Goal: Task Accomplishment & Management: Manage account settings

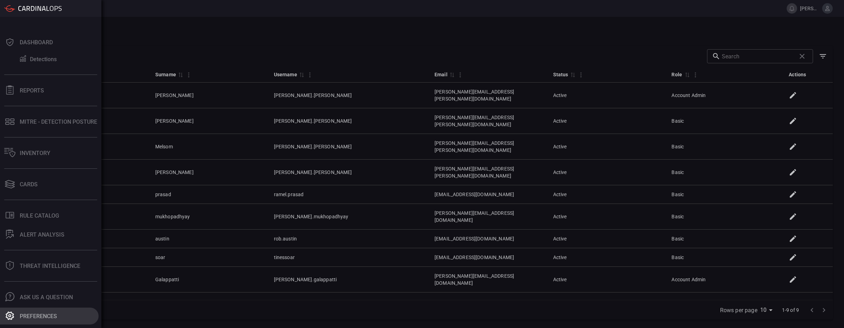
click at [1, 313] on button "Preferences" at bounding box center [49, 316] width 99 height 17
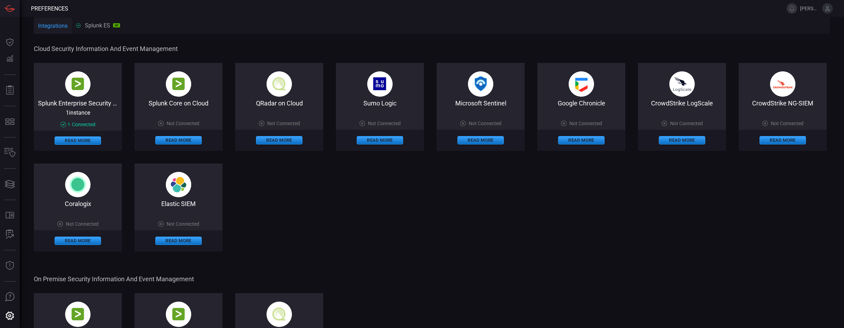
click at [813, 8] on span "[PERSON_NAME].[PERSON_NAME]" at bounding box center [809, 9] width 19 height 6
click at [794, 10] on button at bounding box center [791, 8] width 11 height 11
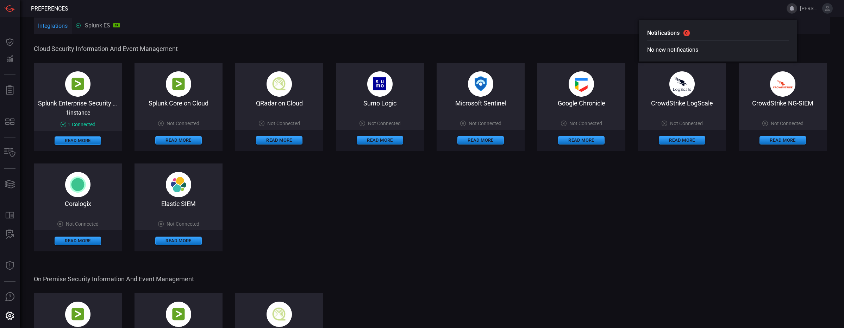
click at [829, 6] on icon at bounding box center [827, 8] width 6 height 6
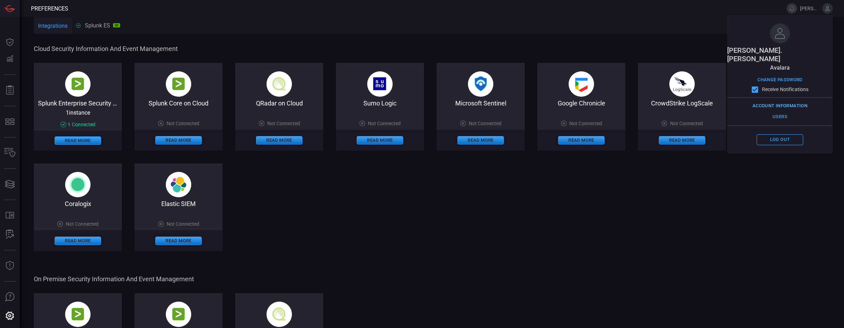
click at [779, 101] on button "Account Information" at bounding box center [780, 106] width 58 height 11
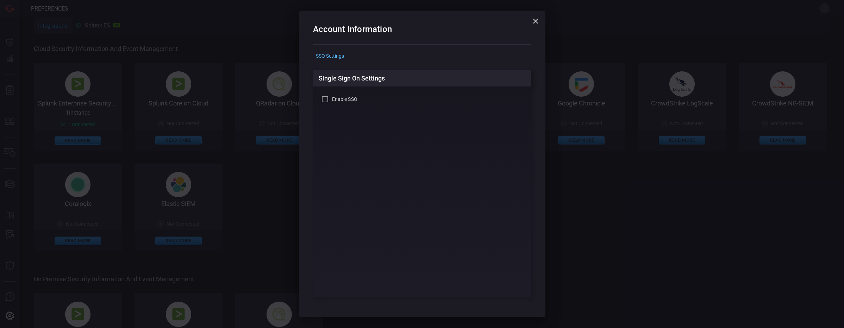
click at [585, 174] on div "Account Information SSO Settings Single Sign On Settings Enable SSO" at bounding box center [422, 164] width 844 height 328
click at [782, 29] on div "Account Information SSO Settings Single Sign On Settings Enable SSO" at bounding box center [422, 164] width 844 height 328
click at [536, 24] on icon "button" at bounding box center [535, 21] width 8 height 8
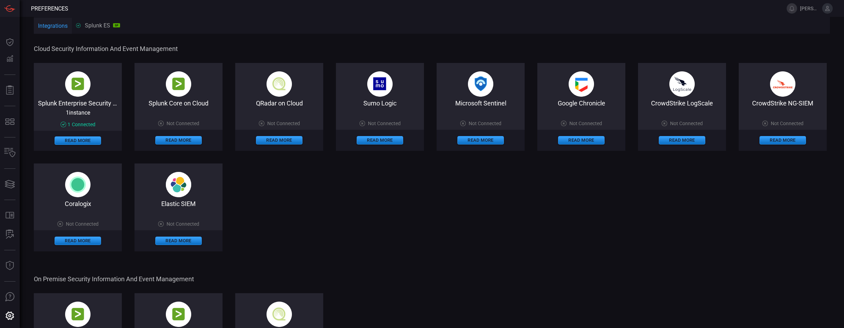
click at [824, 11] on icon at bounding box center [827, 8] width 6 height 6
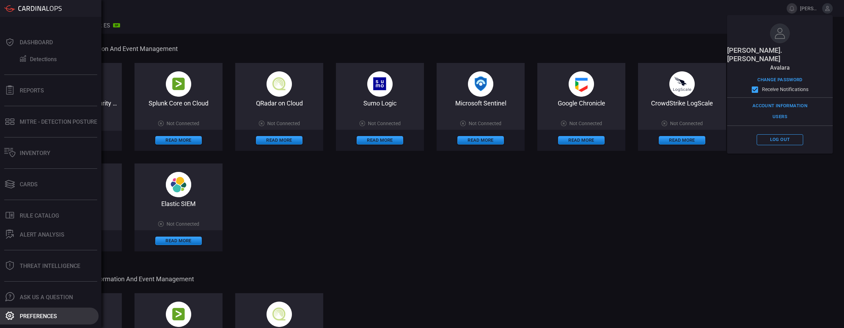
click at [18, 308] on button "Preferences" at bounding box center [49, 316] width 99 height 17
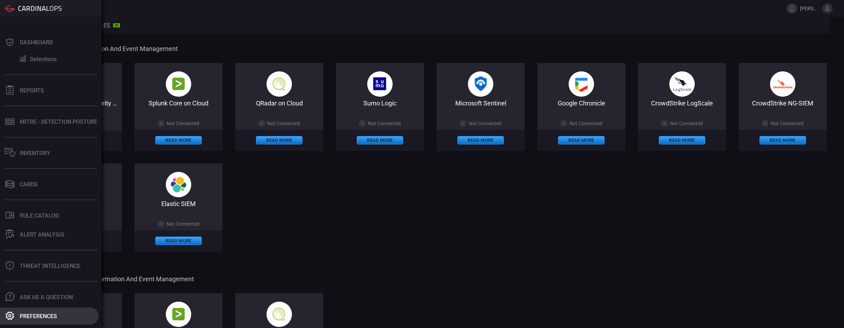
click at [18, 308] on button "Preferences" at bounding box center [49, 316] width 99 height 17
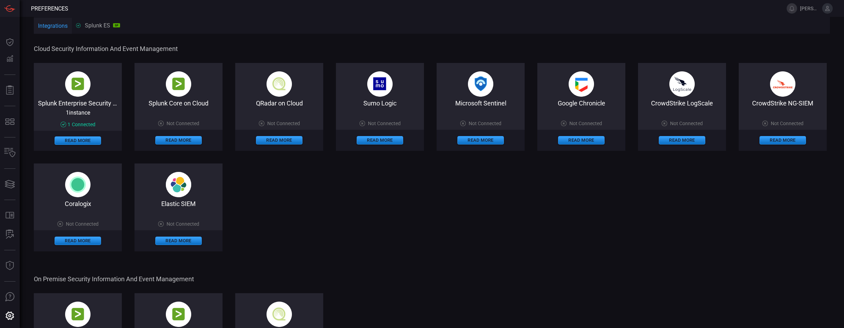
click at [171, 18] on div "Integrations Splunk ES SP" at bounding box center [432, 25] width 796 height 17
